Goal: Navigation & Orientation: Understand site structure

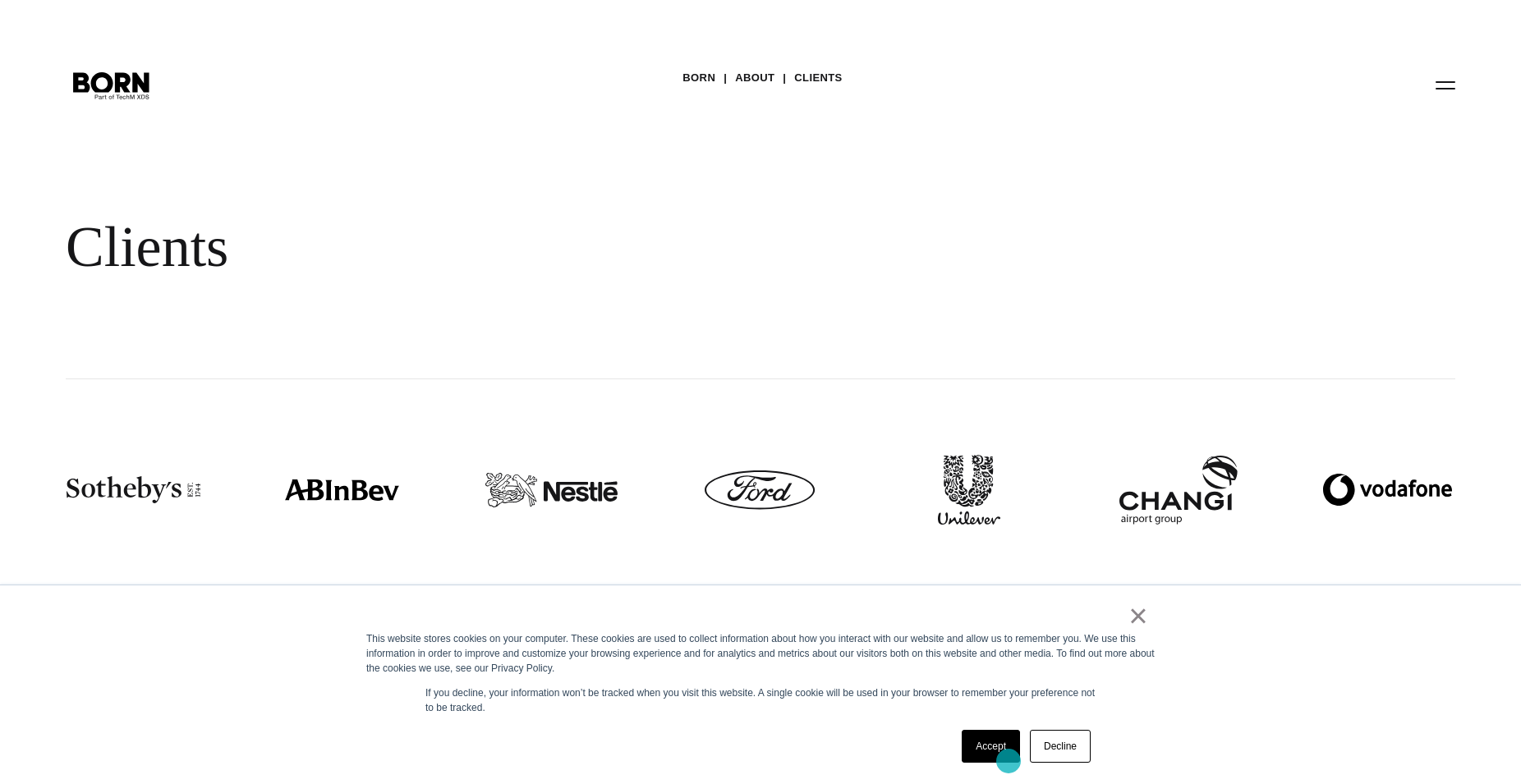
click at [1009, 761] on link "Accept" at bounding box center [991, 746] width 59 height 33
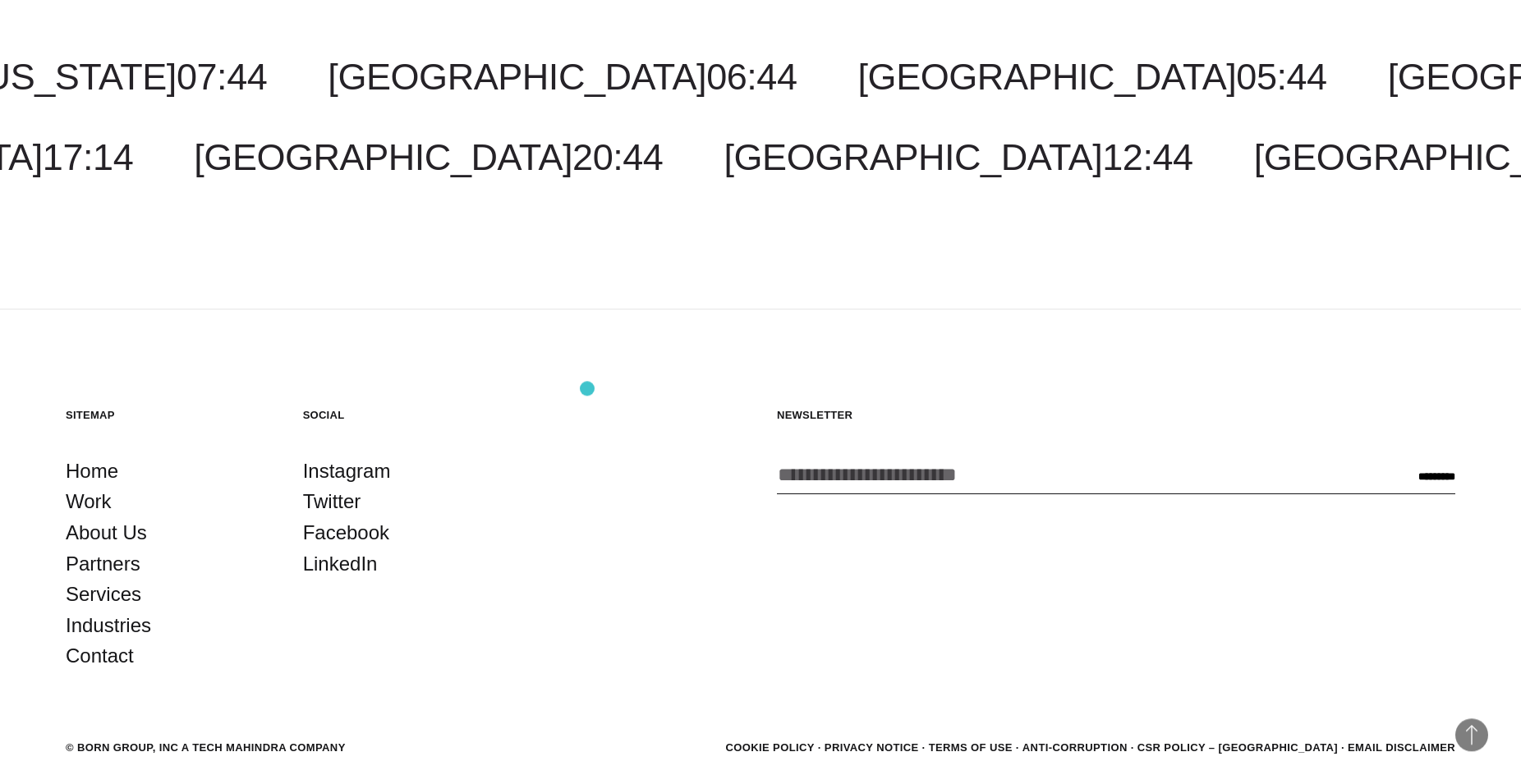
scroll to position [6311, 0]
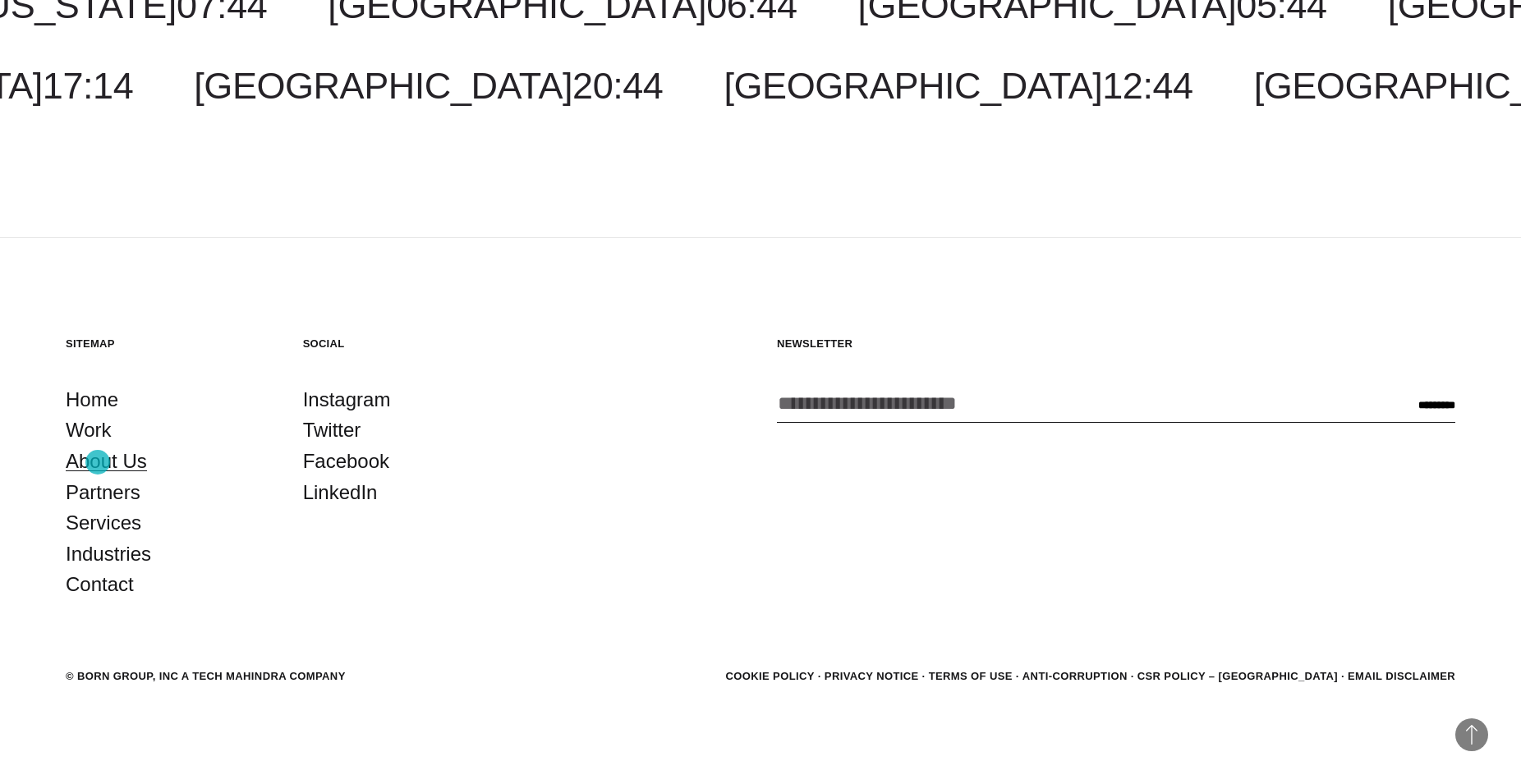
click at [98, 462] on link "About Us" at bounding box center [107, 461] width 81 height 32
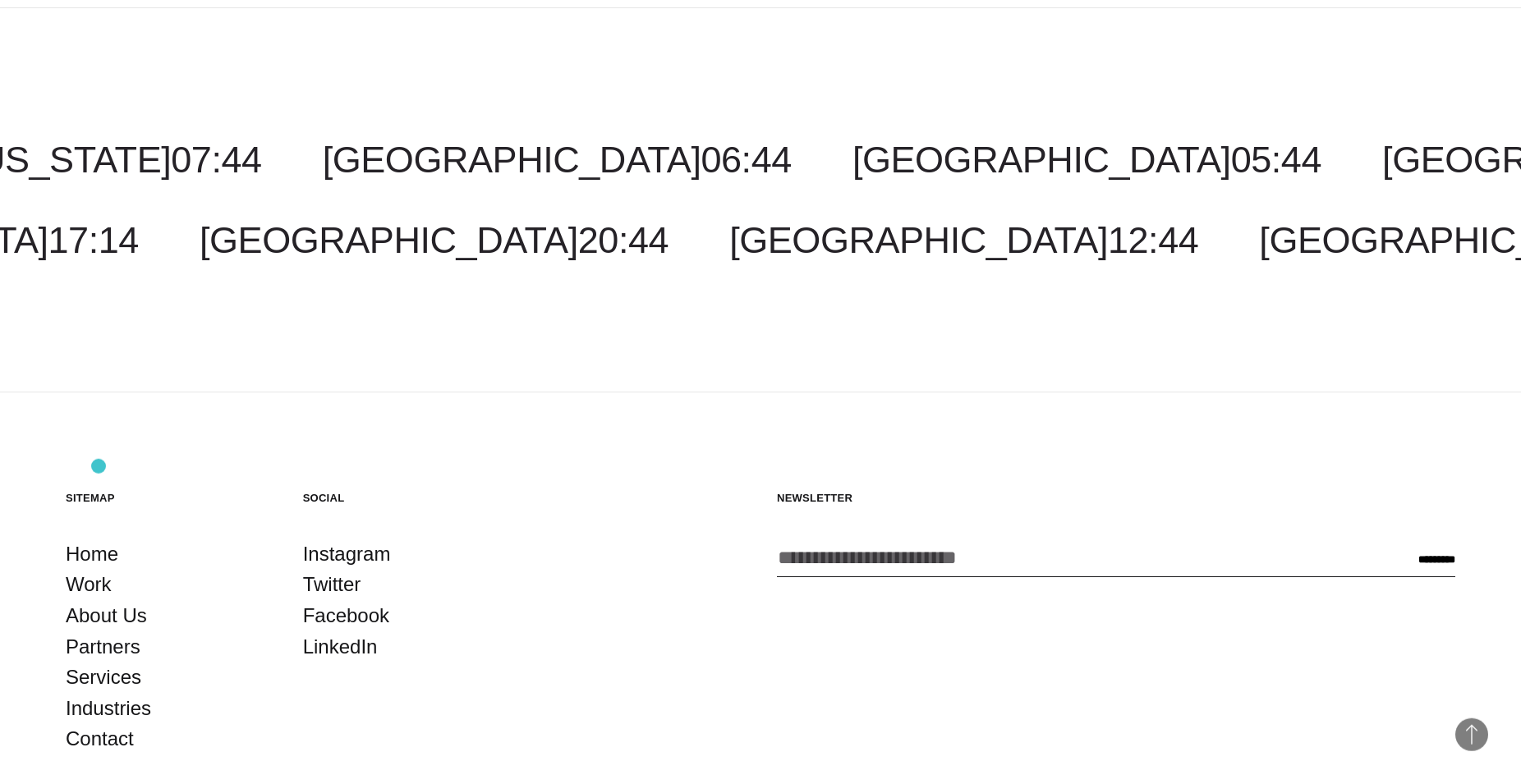
scroll to position [6311, 0]
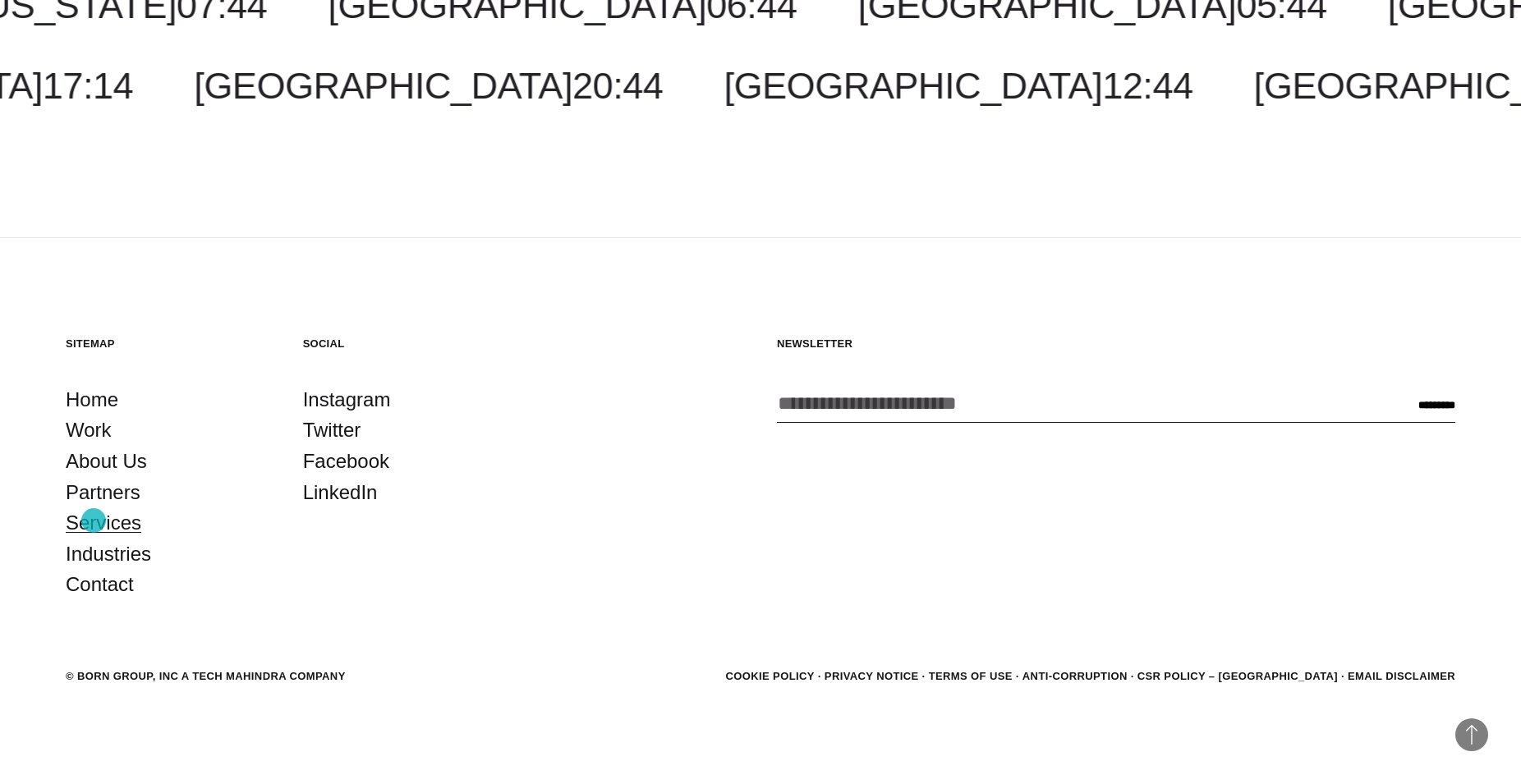
click at [94, 520] on link "Services" at bounding box center [104, 523] width 76 height 32
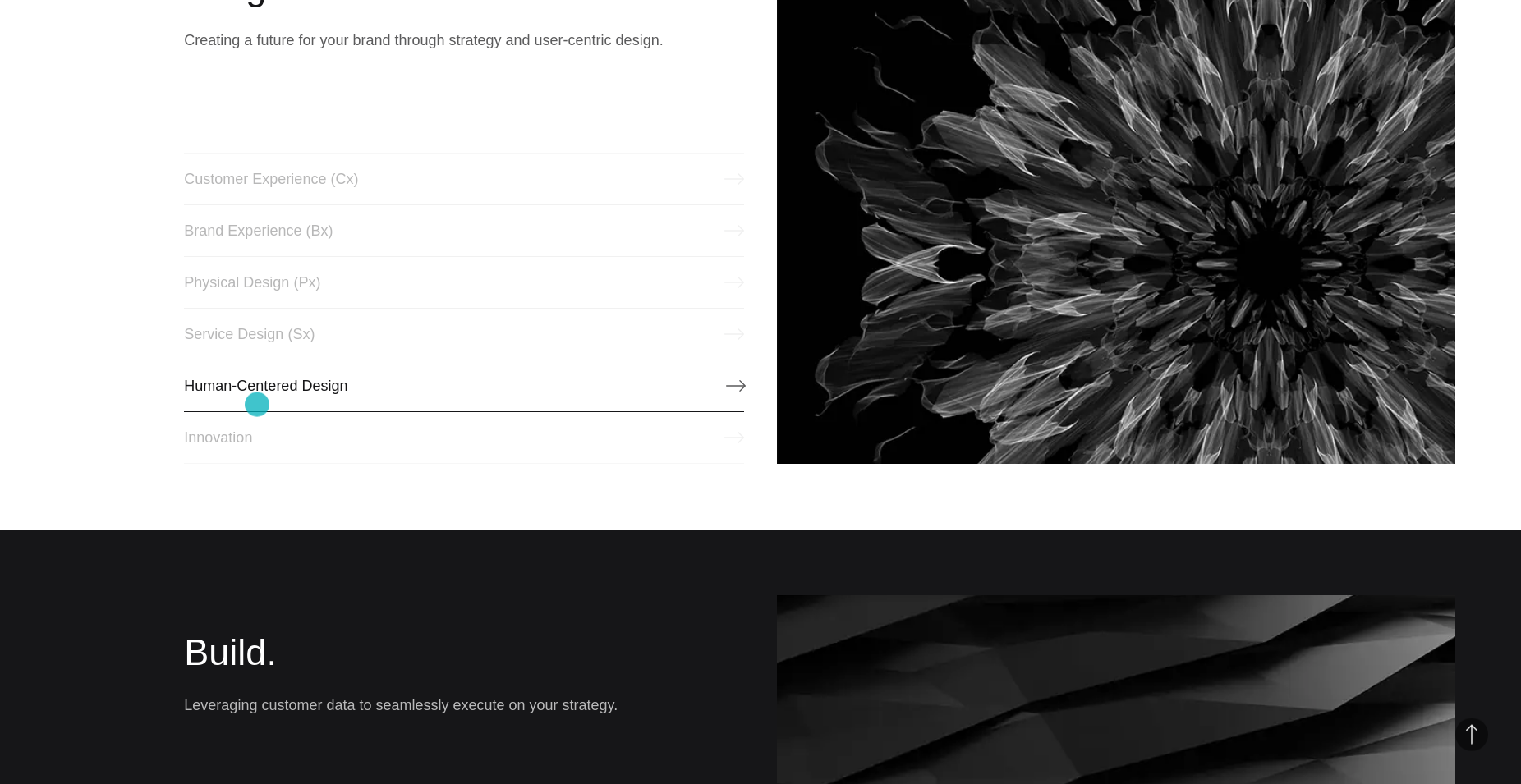
scroll to position [920, 0]
